Goal: Navigation & Orientation: Understand site structure

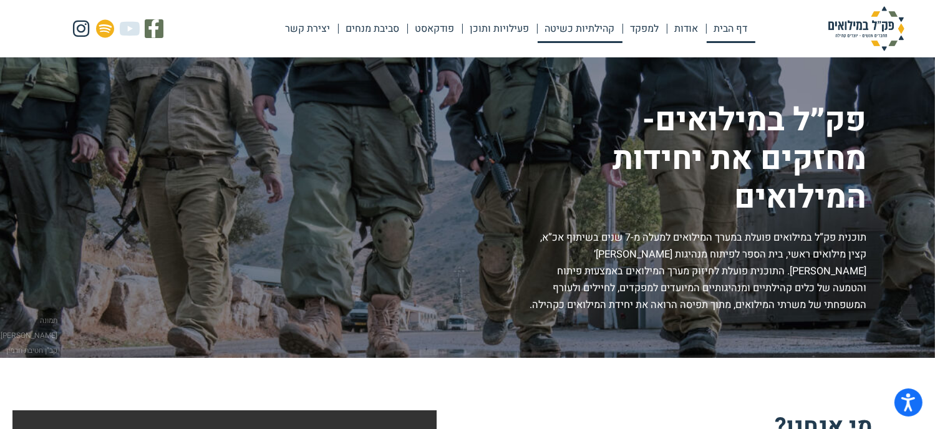
click at [584, 33] on link "קהילתיות כשיטה" at bounding box center [580, 28] width 85 height 29
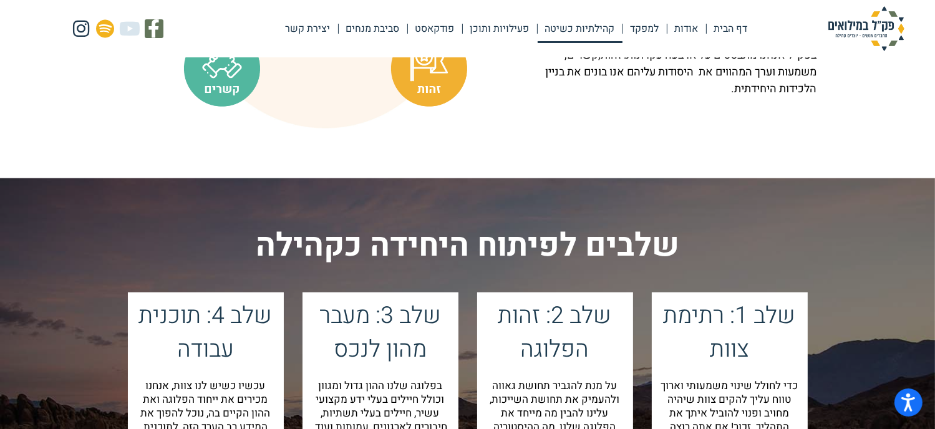
scroll to position [998, 0]
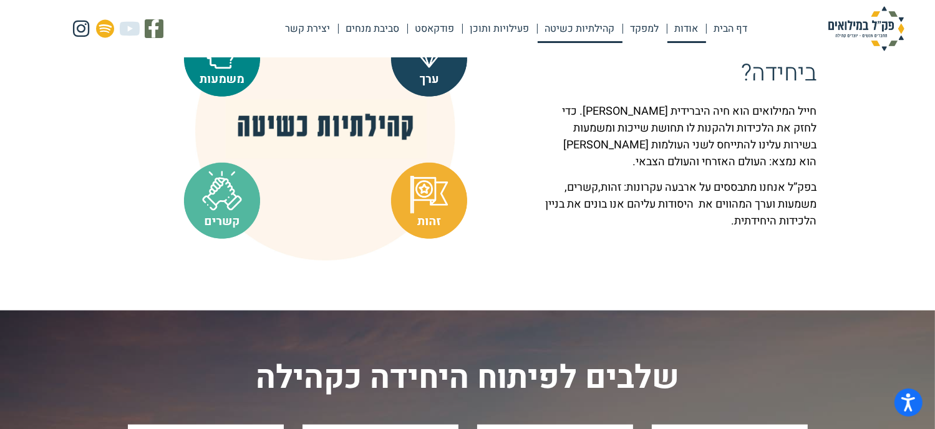
click at [686, 30] on link "אודות" at bounding box center [687, 28] width 39 height 29
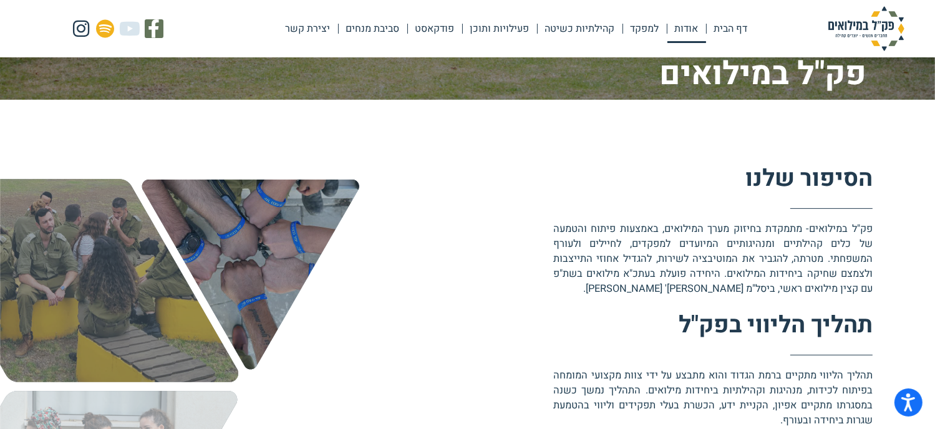
scroll to position [437, 0]
